Goal: Information Seeking & Learning: Learn about a topic

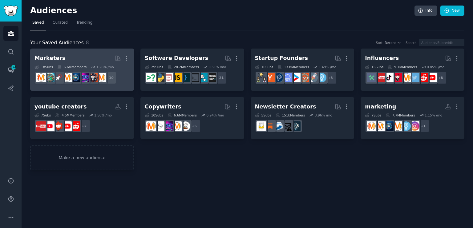
click at [72, 54] on h2 "Marketers More" at bounding box center [81, 58] width 95 height 11
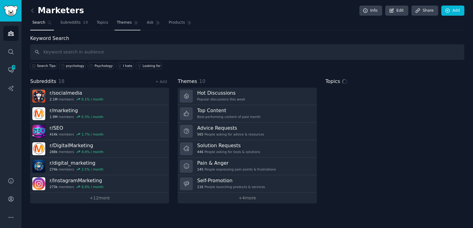
click at [122, 24] on span "Themes" at bounding box center [124, 23] width 15 height 6
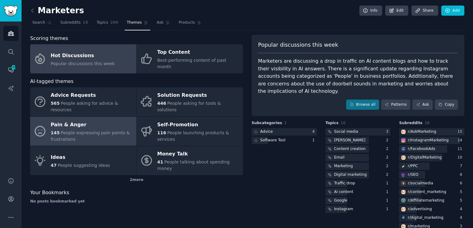
click at [86, 120] on div "Pain & Anger" at bounding box center [92, 125] width 82 height 10
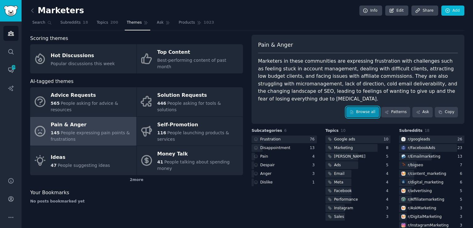
click at [366, 107] on link "Browse all" at bounding box center [362, 112] width 33 height 10
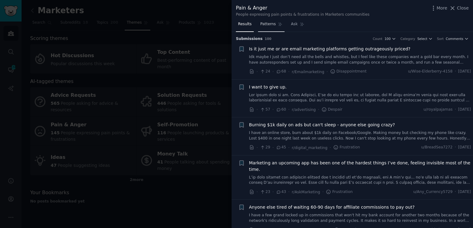
click at [265, 23] on span "Patterns" at bounding box center [267, 25] width 15 height 6
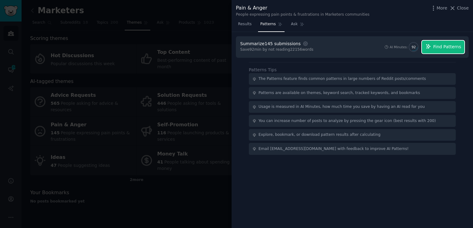
click at [431, 47] on icon "button" at bounding box center [428, 47] width 6 height 6
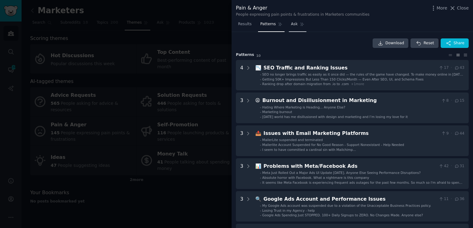
click at [289, 23] on link "Ask" at bounding box center [298, 25] width 18 height 13
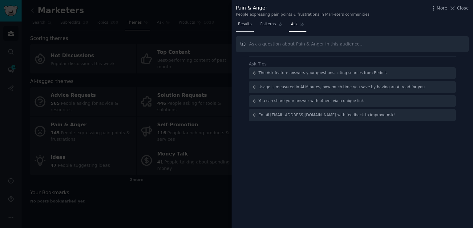
click at [243, 24] on span "Results" at bounding box center [245, 25] width 14 height 6
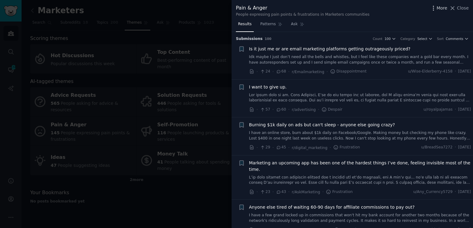
click at [436, 10] on icon "button" at bounding box center [433, 8] width 6 height 6
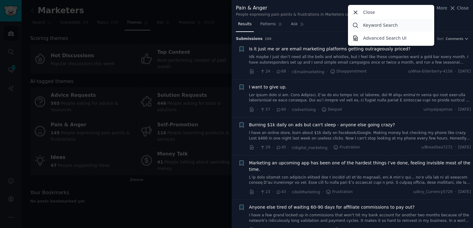
click at [381, 26] on p "Keyword Search" at bounding box center [380, 25] width 34 height 6
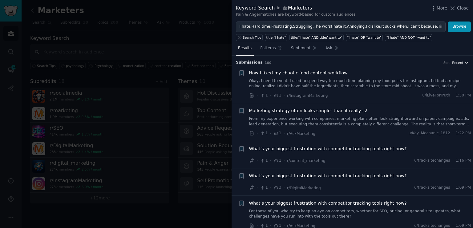
click at [457, 61] on span "Recent" at bounding box center [457, 63] width 11 height 4
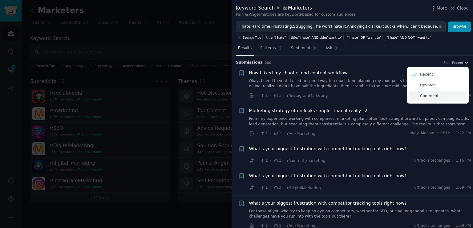
click at [428, 95] on p "Comments" at bounding box center [430, 97] width 20 height 6
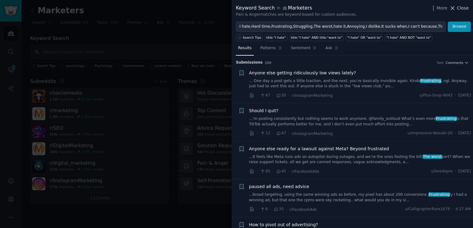
click at [455, 7] on icon at bounding box center [452, 8] width 6 height 6
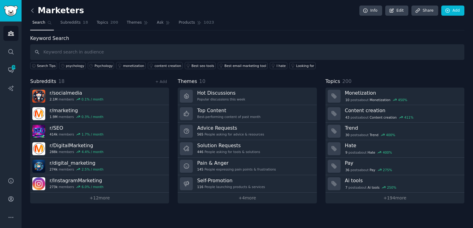
click at [31, 8] on icon at bounding box center [32, 10] width 6 height 6
